Goal: Transaction & Acquisition: Purchase product/service

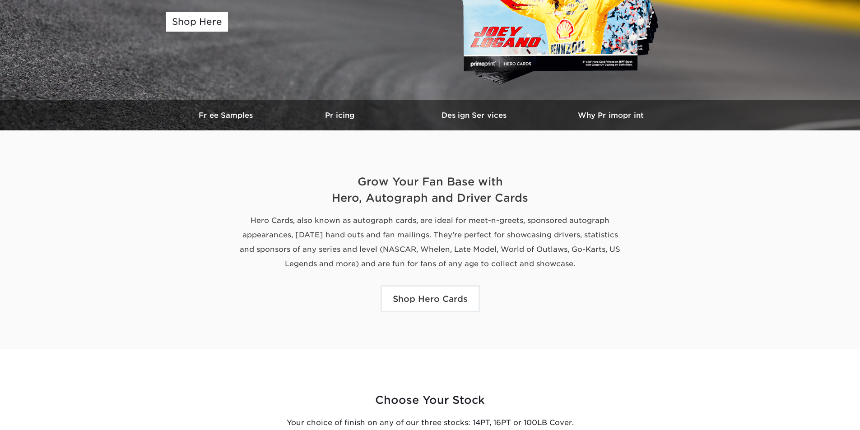
scroll to position [181, 0]
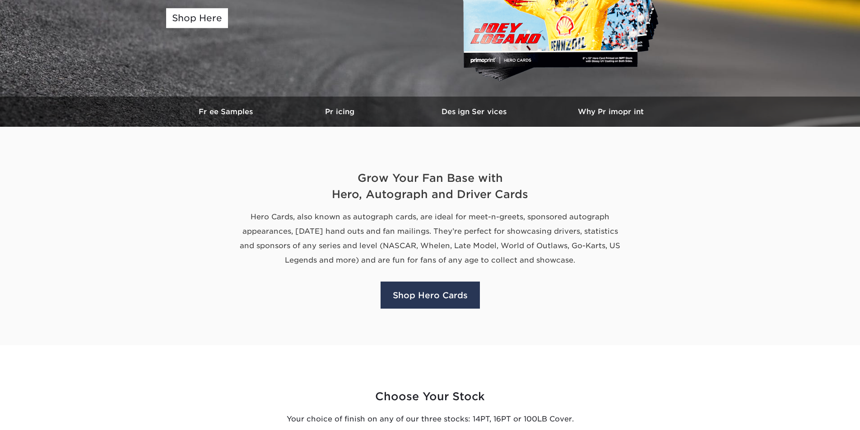
click at [445, 288] on link "Shop Hero Cards" at bounding box center [430, 295] width 99 height 27
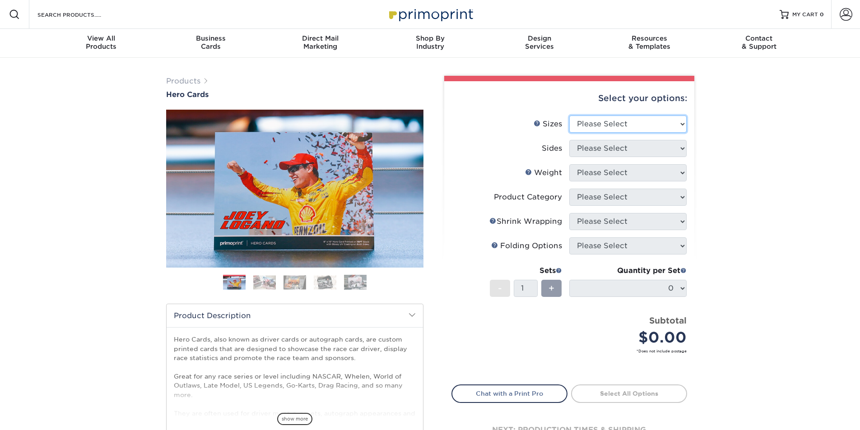
click at [589, 118] on select "Please Select 1.5" x 7" 4" x 6" 5" x 7" 6" x 8" 6" x 8.5" 6" x 9" 7" x 8.5" 7.5…" at bounding box center [628, 124] width 117 height 17
select select "5.00x7.00"
click at [570, 116] on select "Please Select 1.5" x 7" 4" x 6" 5" x 7" 6" x 8" 6" x 8.5" 6" x 9" 7" x 8.5" 7.5…" at bounding box center [628, 124] width 117 height 17
click at [598, 150] on select "Please Select Print Both Sides Print Front Only" at bounding box center [628, 148] width 117 height 17
select select "13abbda7-1d64-4f25-8bb2-c179b224825d"
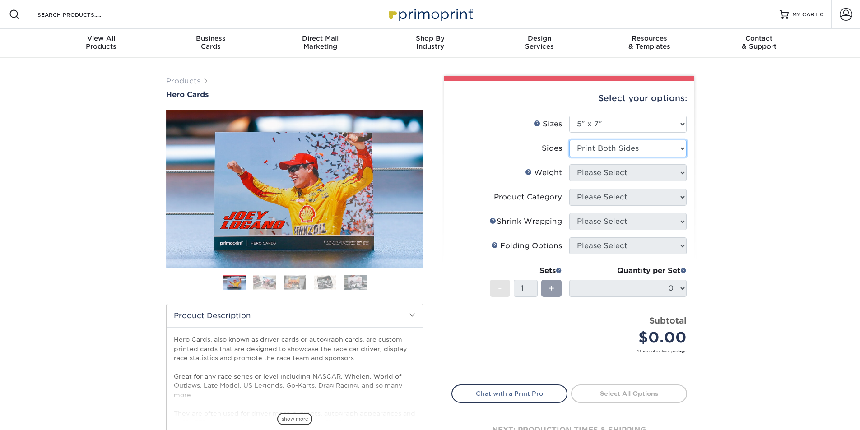
click at [570, 140] on select "Please Select Print Both Sides Print Front Only" at bounding box center [628, 148] width 117 height 17
click at [594, 173] on select "Please Select 14PT 16PT 100LB" at bounding box center [628, 172] width 117 height 17
select select "14PT"
click at [570, 164] on select "Please Select 14PT 16PT 100LB" at bounding box center [628, 172] width 117 height 17
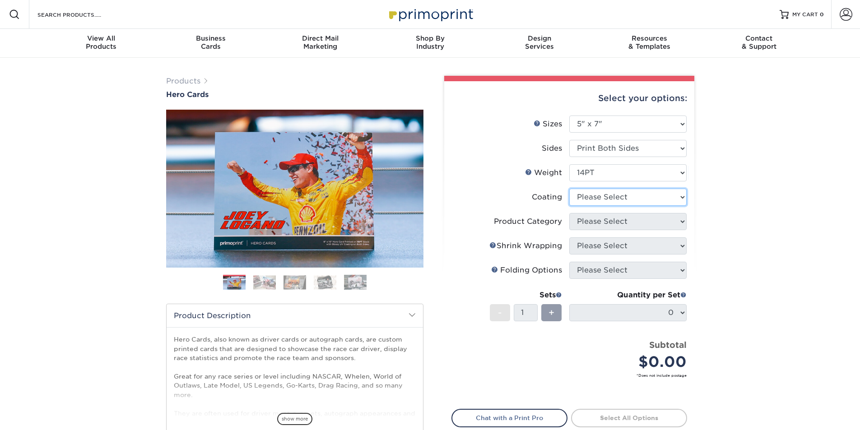
click at [593, 198] on select at bounding box center [628, 197] width 117 height 17
select select "121bb7b5-3b4d-429f-bd8d-bbf80e953313"
click at [570, 189] on select at bounding box center [628, 197] width 117 height 17
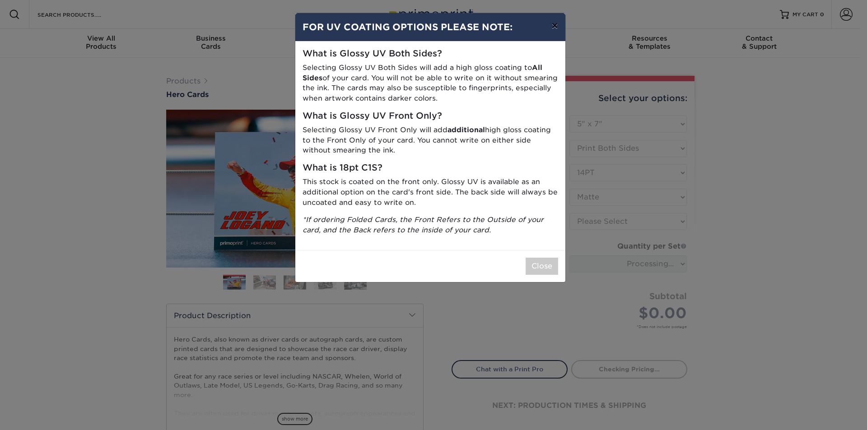
click at [558, 22] on button "×" at bounding box center [554, 25] width 21 height 25
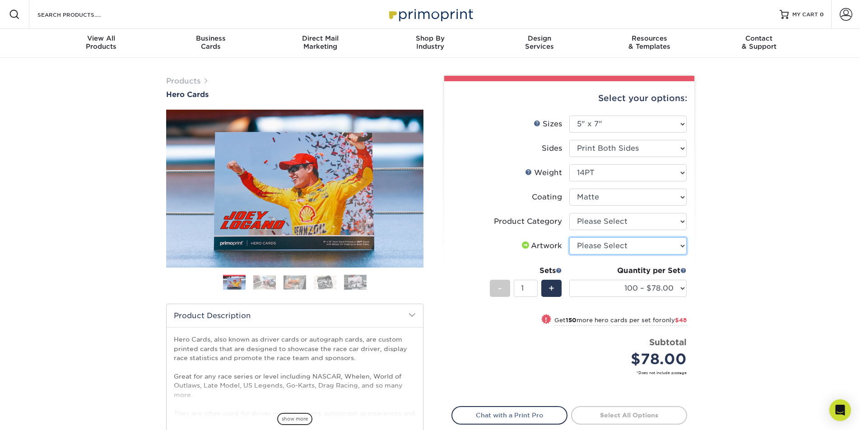
click at [594, 243] on select "Please Select I will upload files I need a design - $150" at bounding box center [628, 246] width 117 height 17
select select "upload"
click at [570, 238] on select "Please Select I will upload files I need a design - $150" at bounding box center [628, 246] width 117 height 17
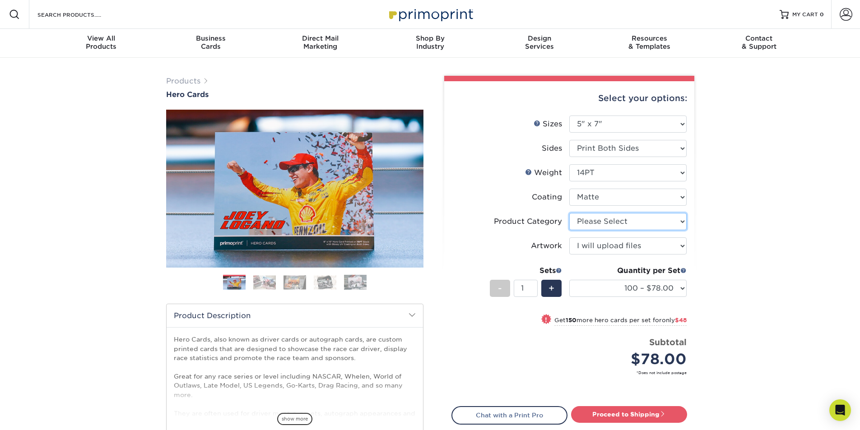
click at [591, 227] on select "Please Select Postcards" at bounding box center [628, 221] width 117 height 17
select select "9b7272e0-d6c8-4c3c-8e97-d3a1bcdab858"
click at [570, 213] on select "Please Select Postcards" at bounding box center [628, 221] width 117 height 17
click at [602, 248] on select "Please Select I will upload files I need a design - $150" at bounding box center [628, 246] width 117 height 17
